Goal: Information Seeking & Learning: Learn about a topic

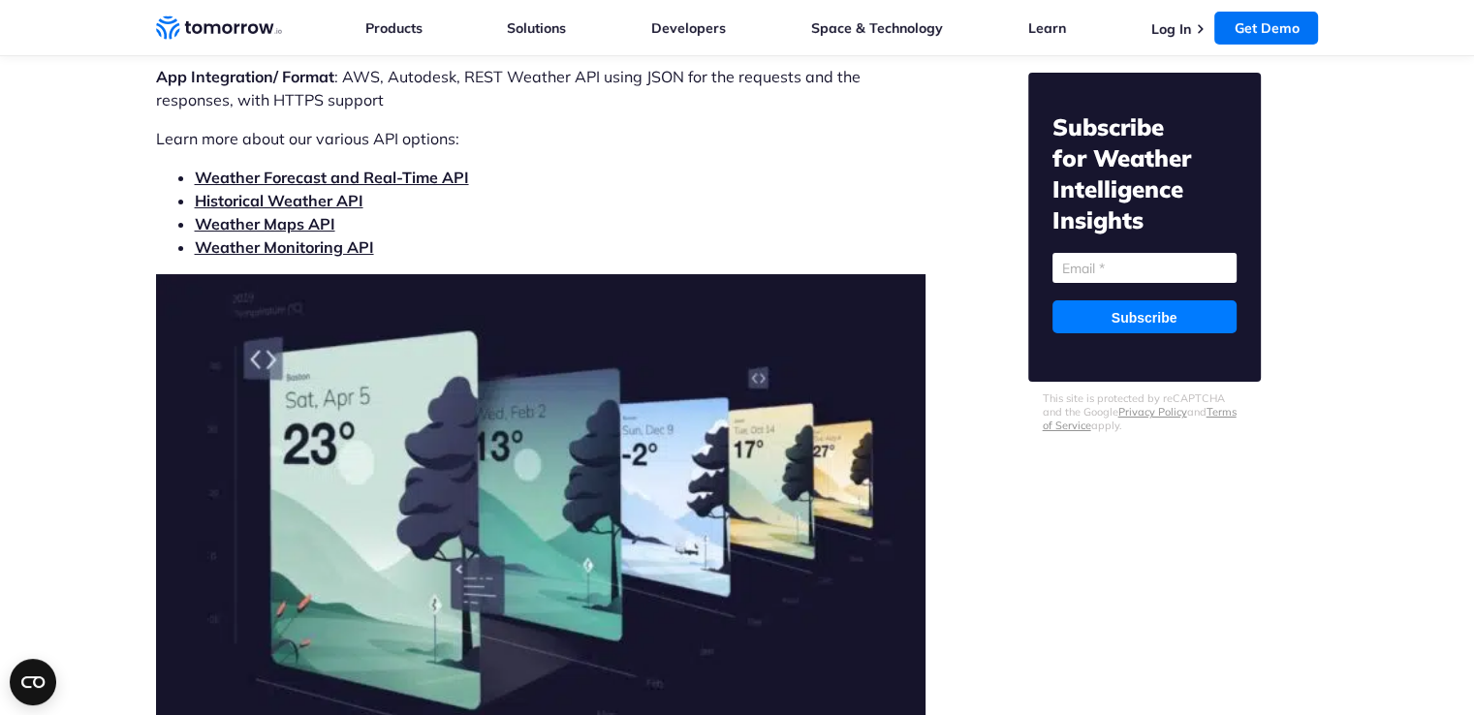
scroll to position [6395, 0]
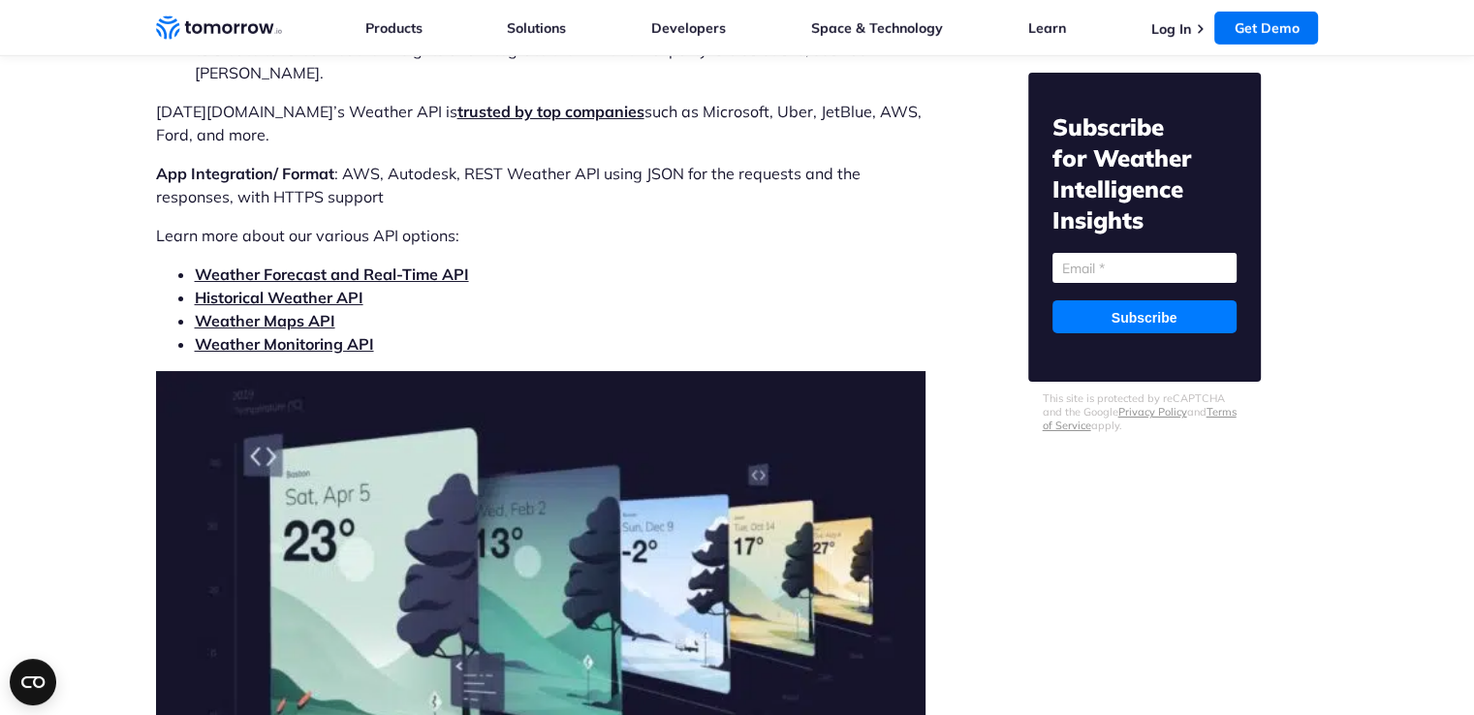
click at [393, 265] on link "Weather Forecast and Real-Time API" at bounding box center [332, 274] width 274 height 19
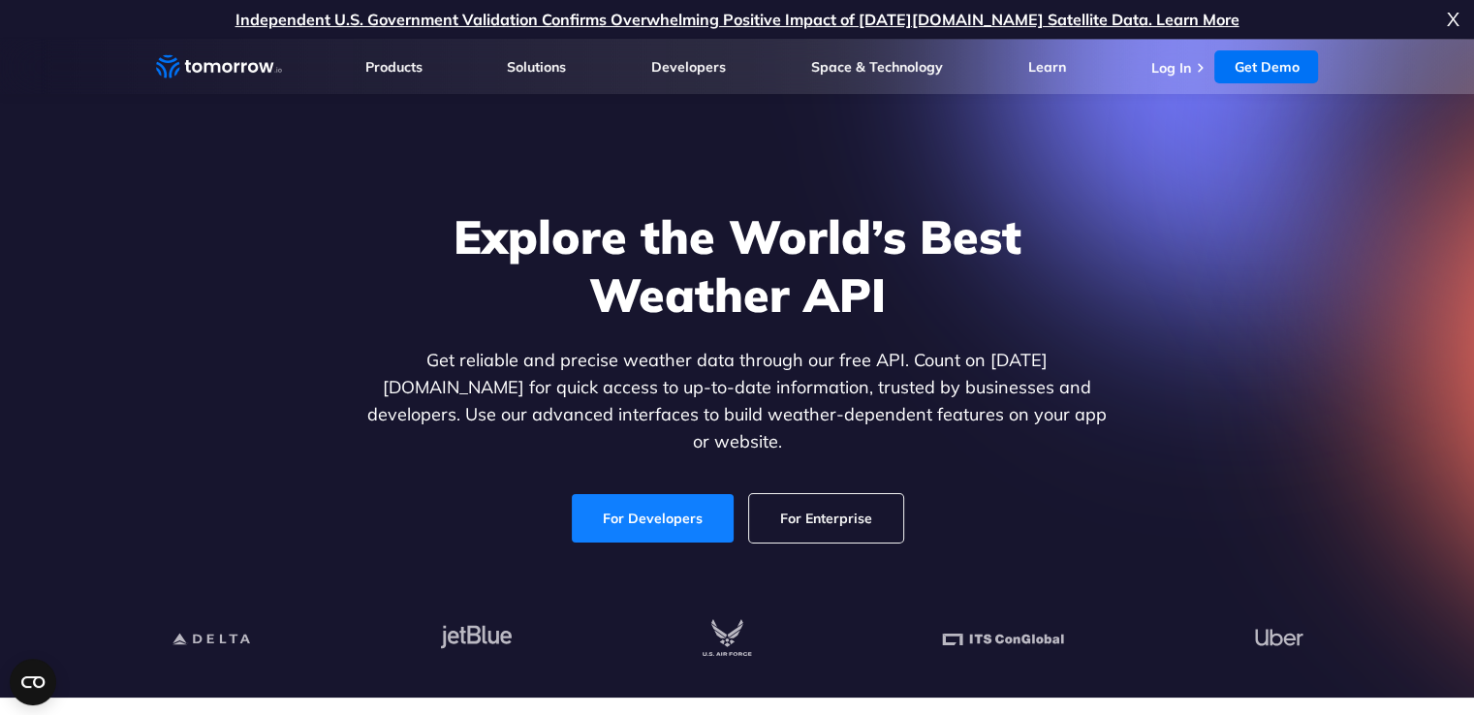
click at [698, 503] on link "For Developers" at bounding box center [653, 518] width 162 height 48
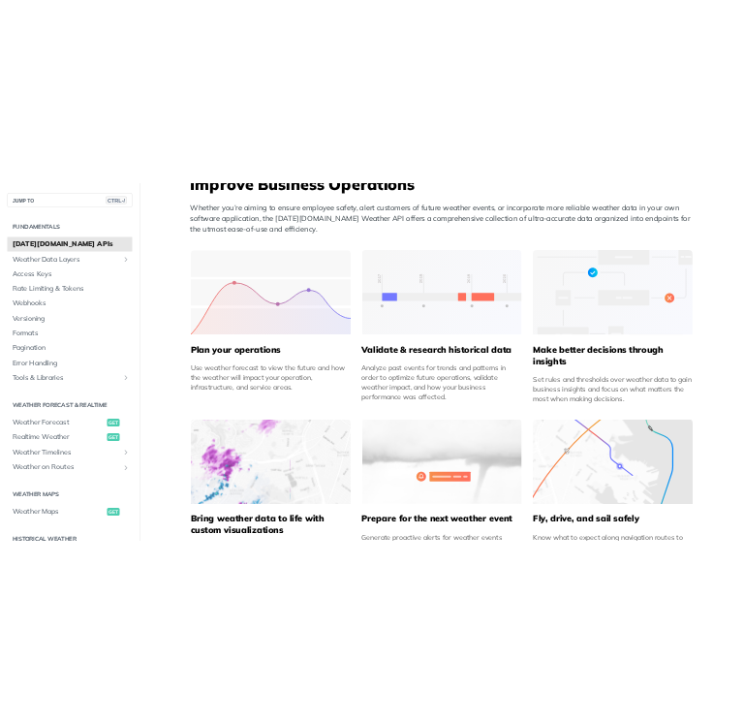
scroll to position [775, 0]
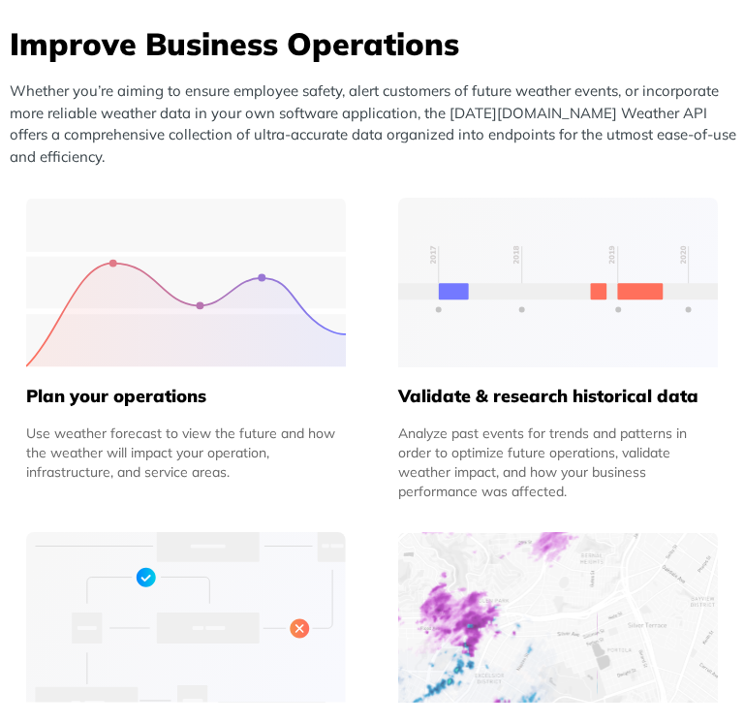
click at [240, 466] on div "Use weather forecast to view the future and how the weather will impact your op…" at bounding box center [186, 452] width 320 height 58
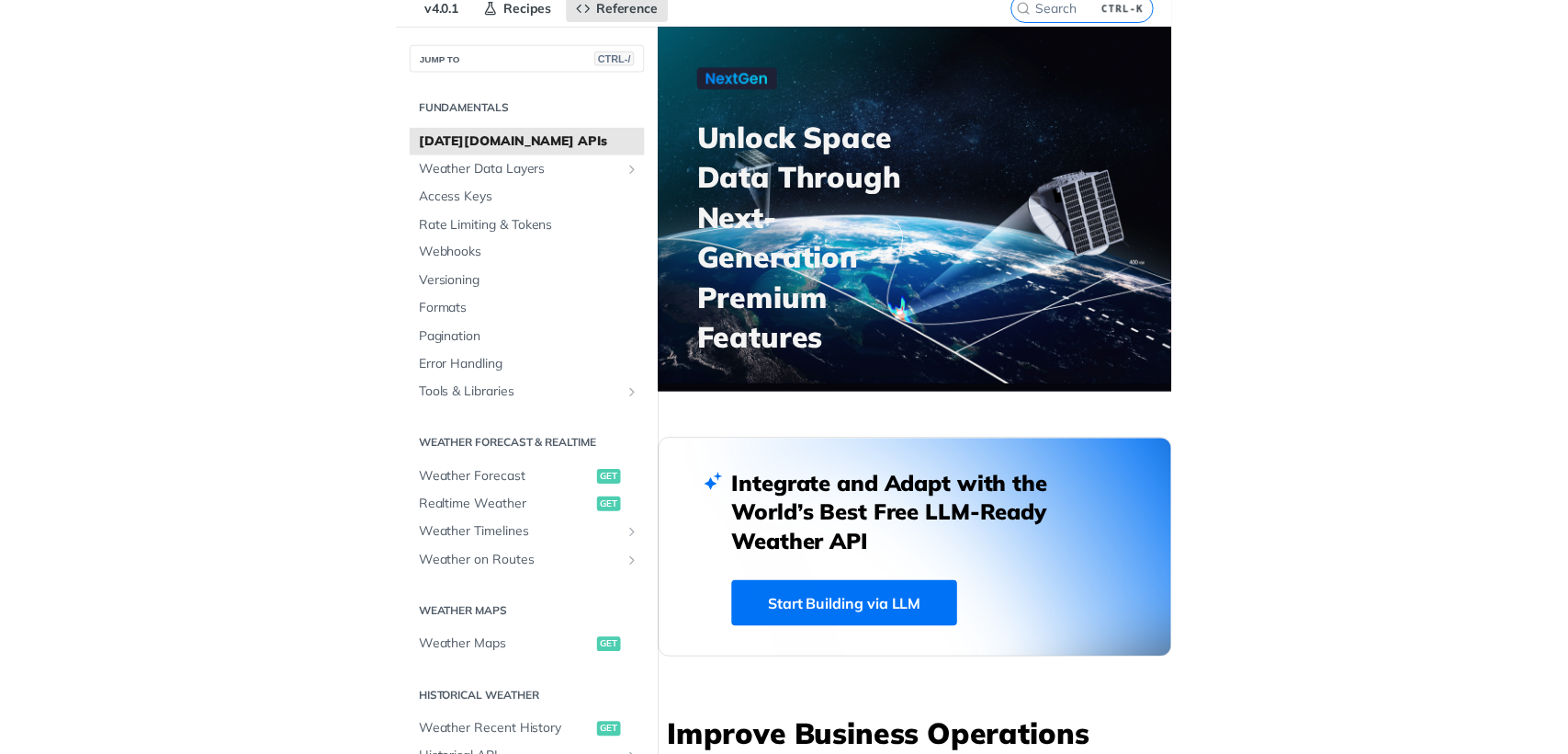
scroll to position [0, 0]
